Goal: Task Accomplishment & Management: Complete application form

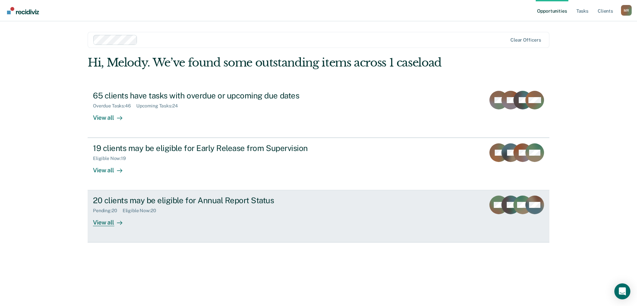
click at [113, 224] on div "View all" at bounding box center [111, 220] width 37 height 13
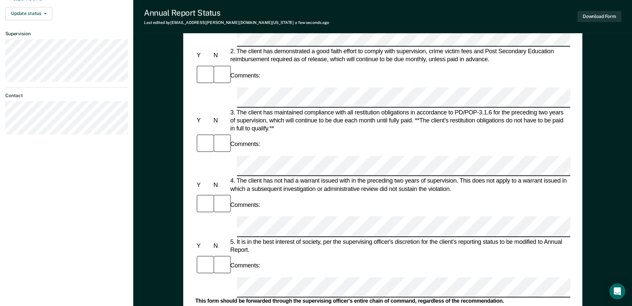
scroll to position [166, 0]
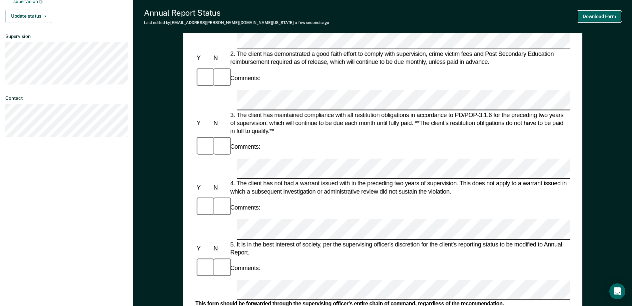
click at [599, 16] on button "Download Form" at bounding box center [599, 16] width 44 height 11
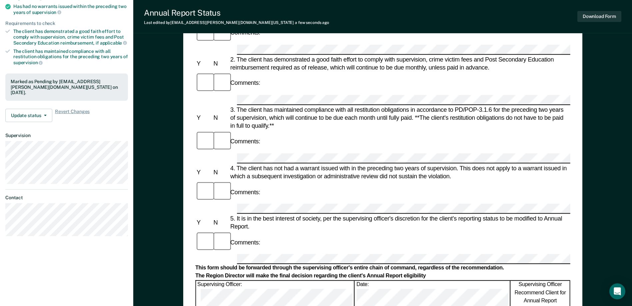
scroll to position [0, 0]
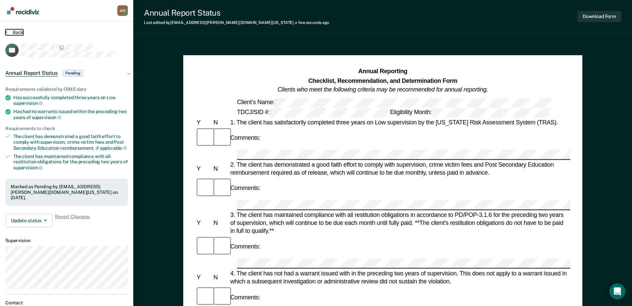
click at [9, 32] on button "Back" at bounding box center [14, 32] width 18 height 6
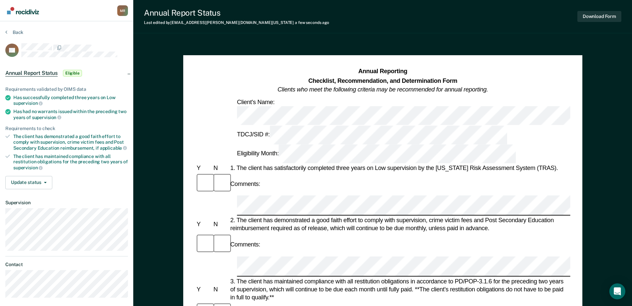
click at [597, 13] on button "Download Form" at bounding box center [599, 16] width 44 height 11
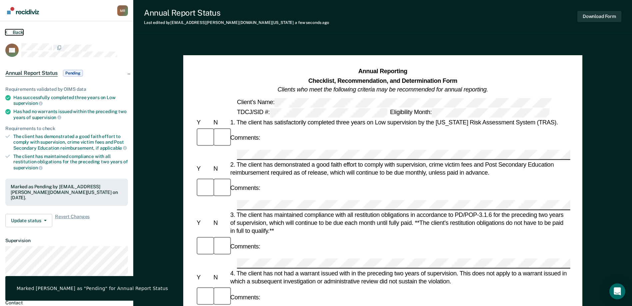
click at [6, 31] on icon at bounding box center [6, 31] width 2 height 5
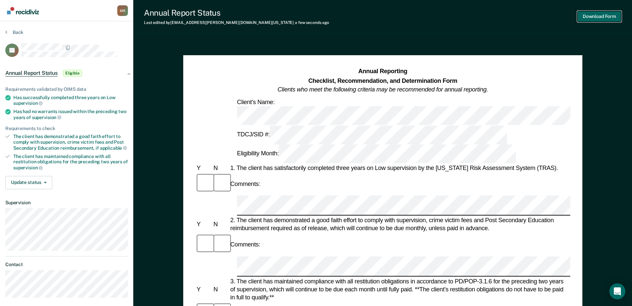
click at [597, 18] on button "Download Form" at bounding box center [599, 16] width 44 height 11
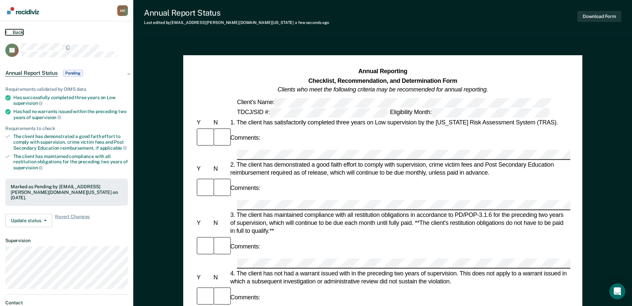
click at [7, 32] on button "Back" at bounding box center [14, 32] width 18 height 6
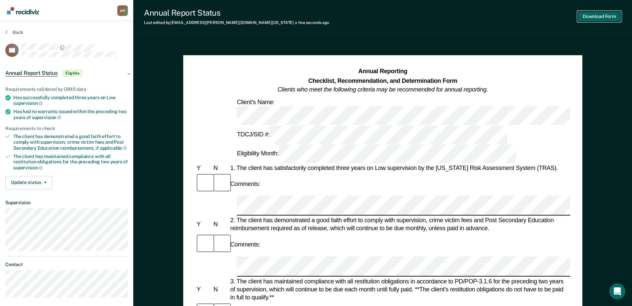
click at [598, 17] on button "Download Form" at bounding box center [599, 16] width 44 height 11
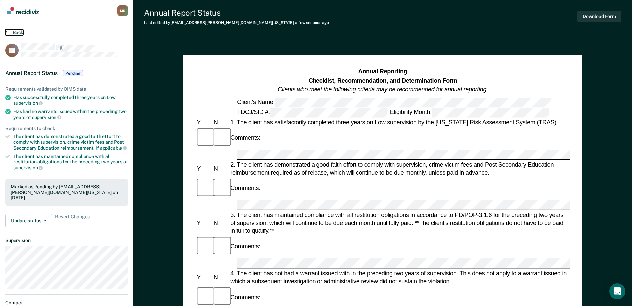
click at [9, 31] on button "Back" at bounding box center [14, 32] width 18 height 6
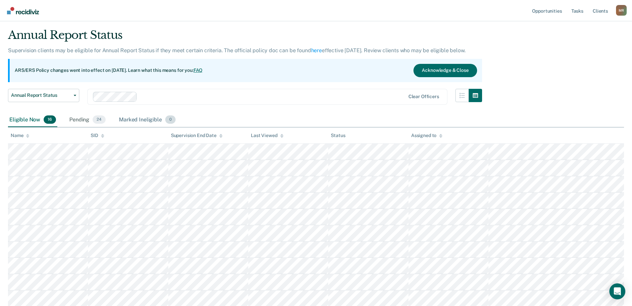
scroll to position [33, 0]
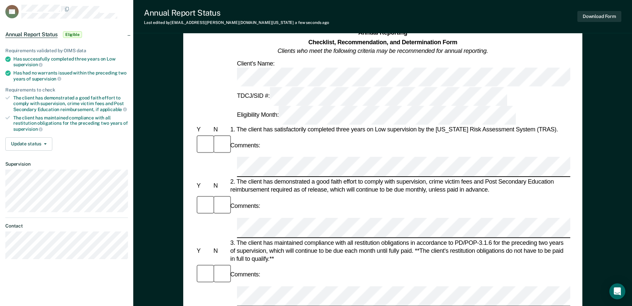
scroll to position [67, 0]
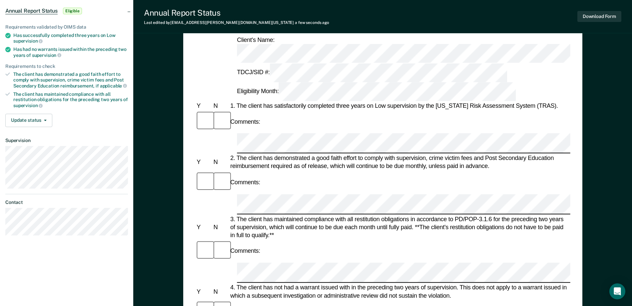
scroll to position [0, 0]
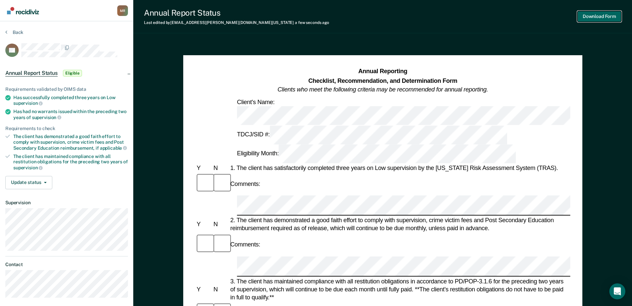
click at [594, 18] on button "Download Form" at bounding box center [599, 16] width 44 height 11
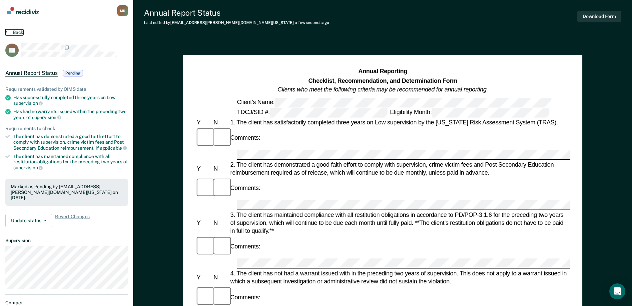
click at [10, 33] on button "Back" at bounding box center [14, 32] width 18 height 6
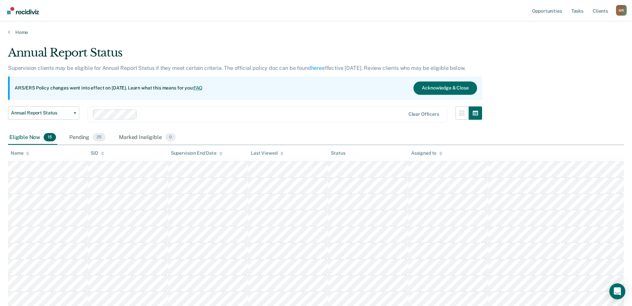
scroll to position [33, 0]
